Goal: Transaction & Acquisition: Purchase product/service

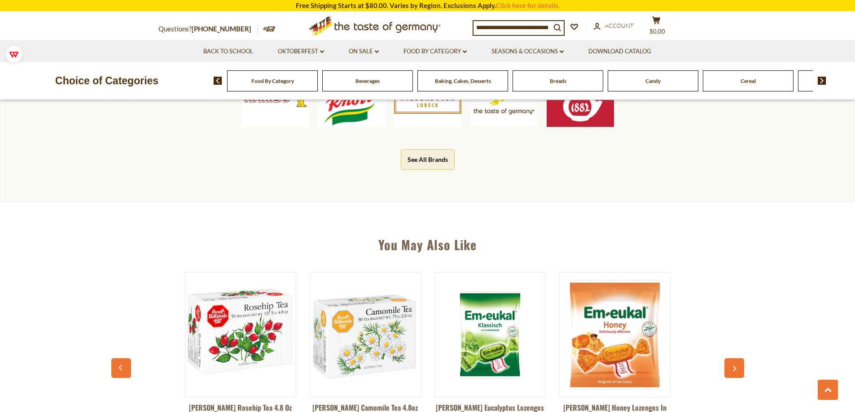
scroll to position [494, 0]
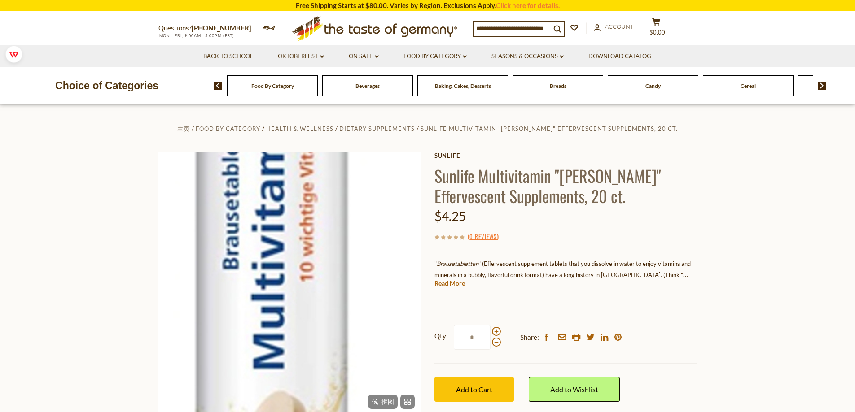
click at [297, 267] on img at bounding box center [289, 283] width 263 height 263
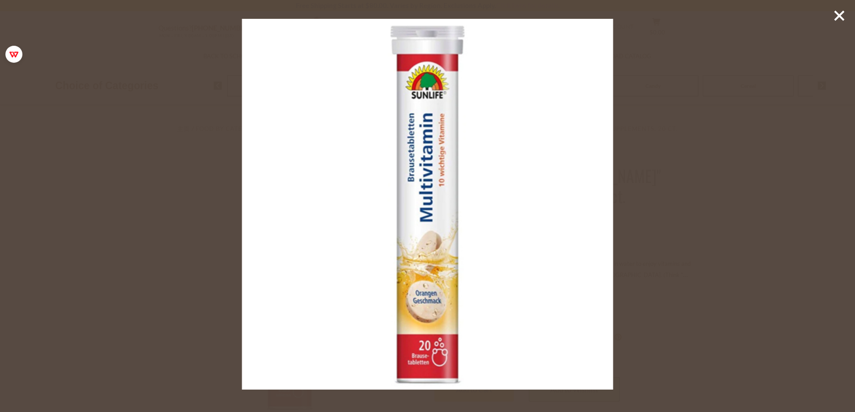
click at [838, 16] on line at bounding box center [839, 15] width 9 height 9
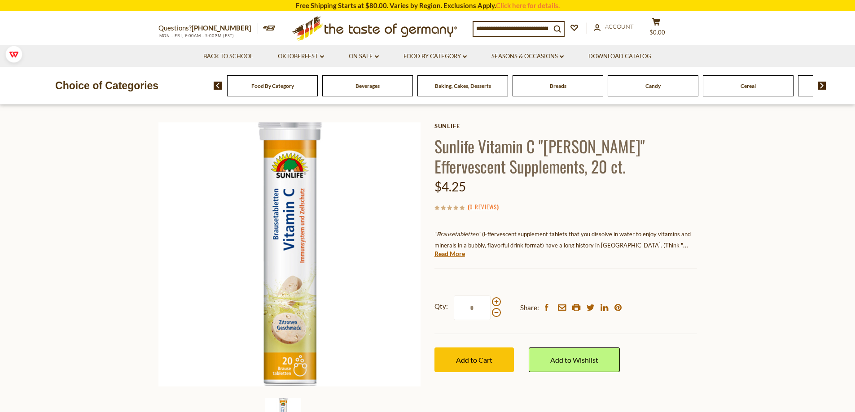
scroll to position [45, 0]
